Goal: Information Seeking & Learning: Learn about a topic

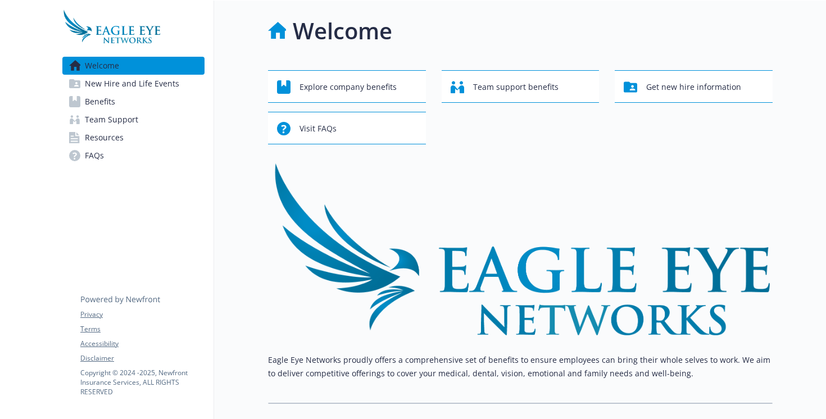
click at [152, 98] on link "Benefits" at bounding box center [133, 102] width 142 height 18
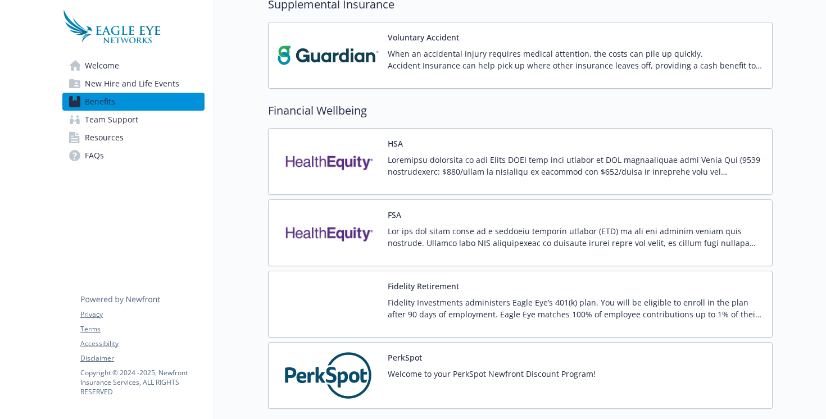
scroll to position [920, 0]
